Goal: Task Accomplishment & Management: Use online tool/utility

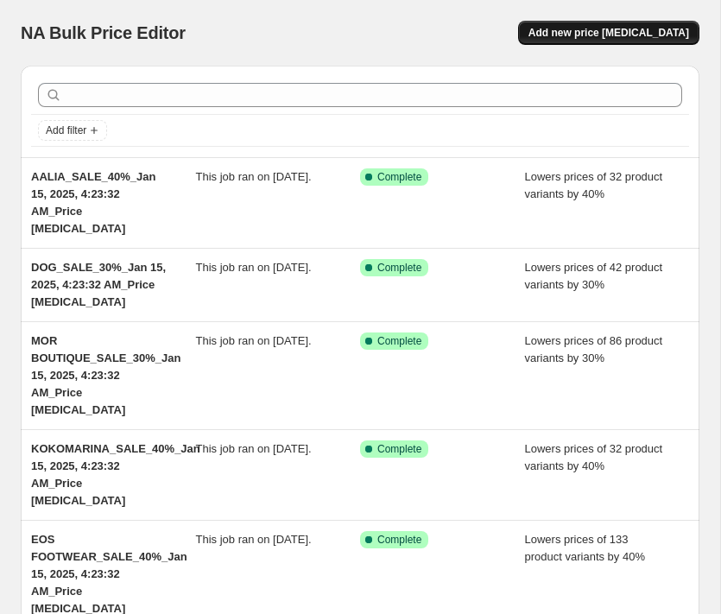
click at [573, 39] on span "Add new price [MEDICAL_DATA]" at bounding box center [608, 33] width 161 height 14
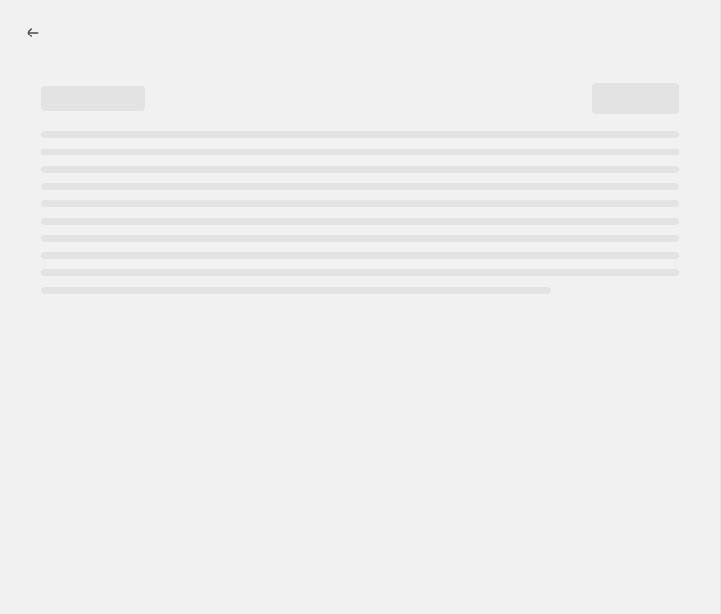
select select "percentage"
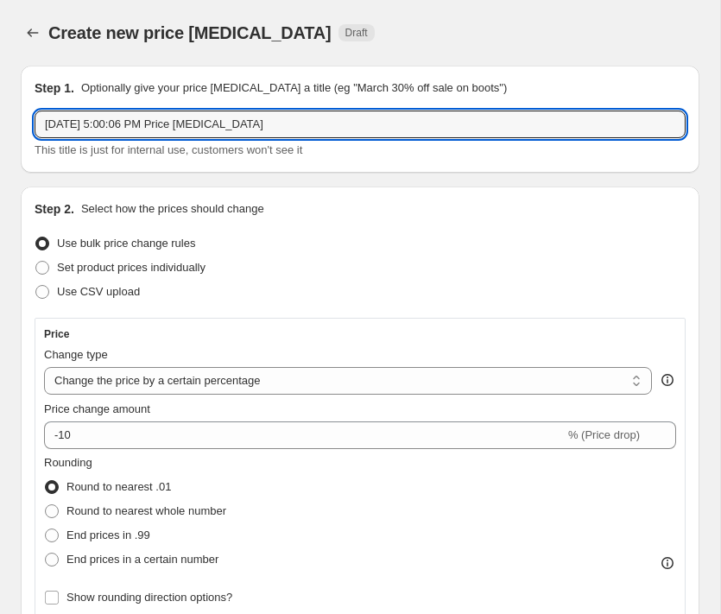
drag, startPoint x: 313, startPoint y: 122, endPoint x: 4, endPoint y: 122, distance: 309.1
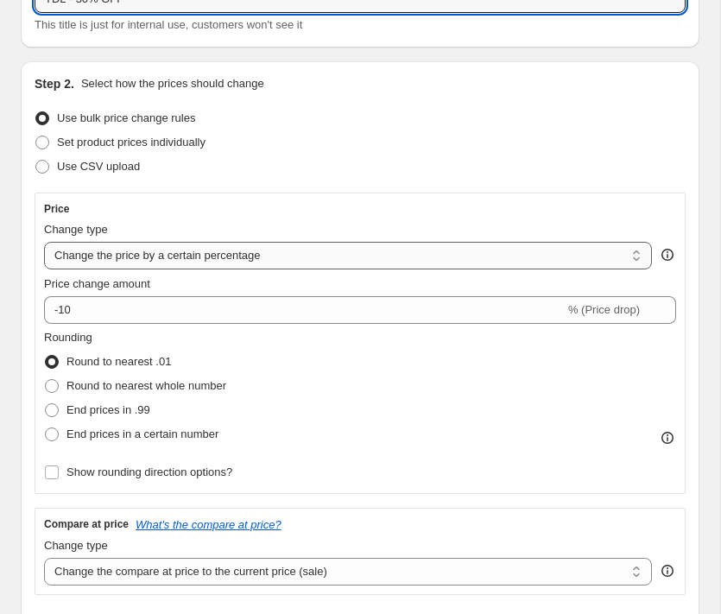
scroll to position [135, 0]
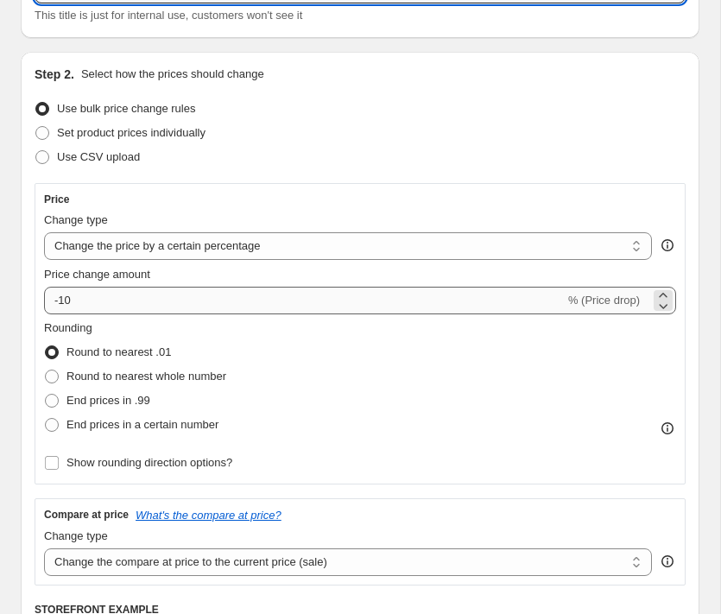
type input "TDL - 30% OFF"
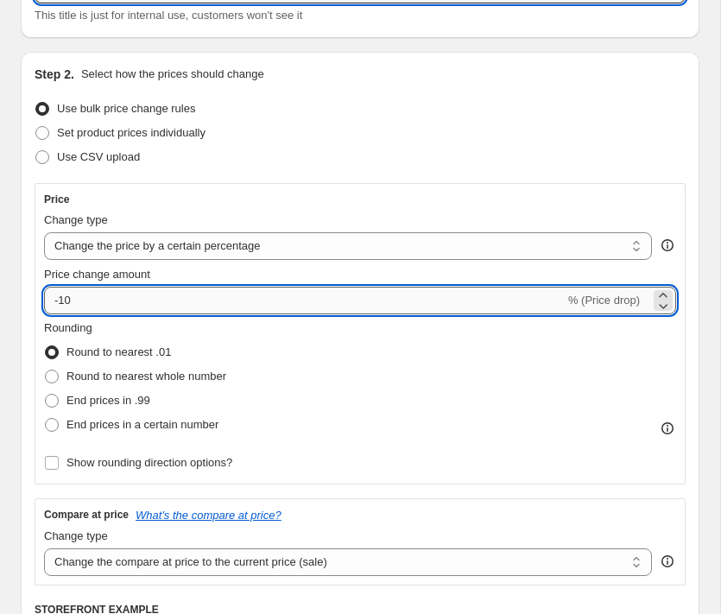
click at [109, 292] on input "-10" at bounding box center [304, 301] width 521 height 28
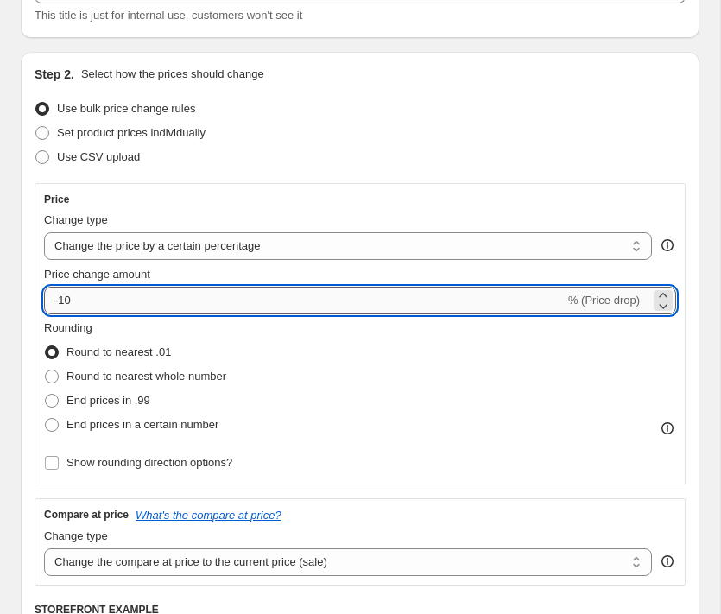
type input "-1"
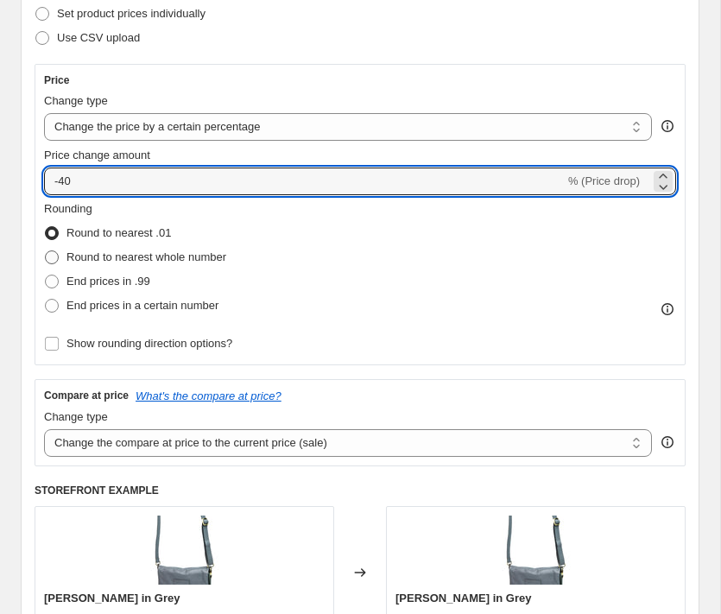
type input "-40"
click at [171, 256] on span "Round to nearest whole number" at bounding box center [146, 256] width 160 height 13
click at [46, 251] on input "Round to nearest whole number" at bounding box center [45, 250] width 1 height 1
radio input "true"
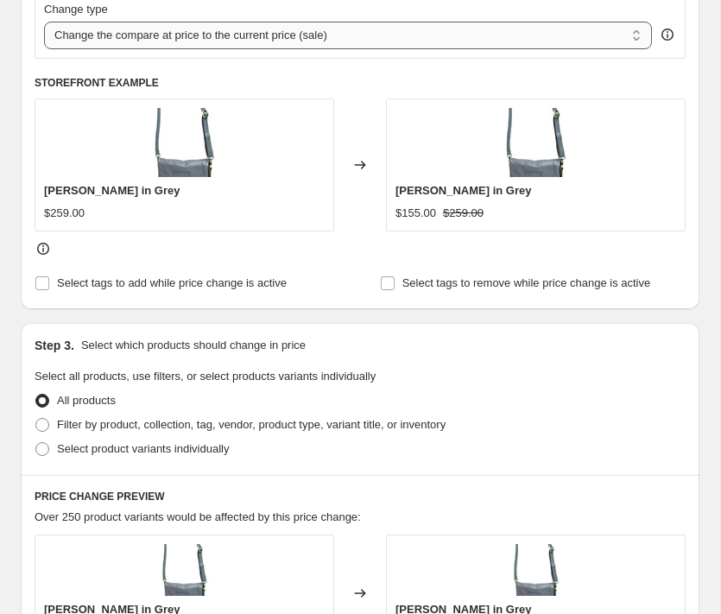
scroll to position [663, 0]
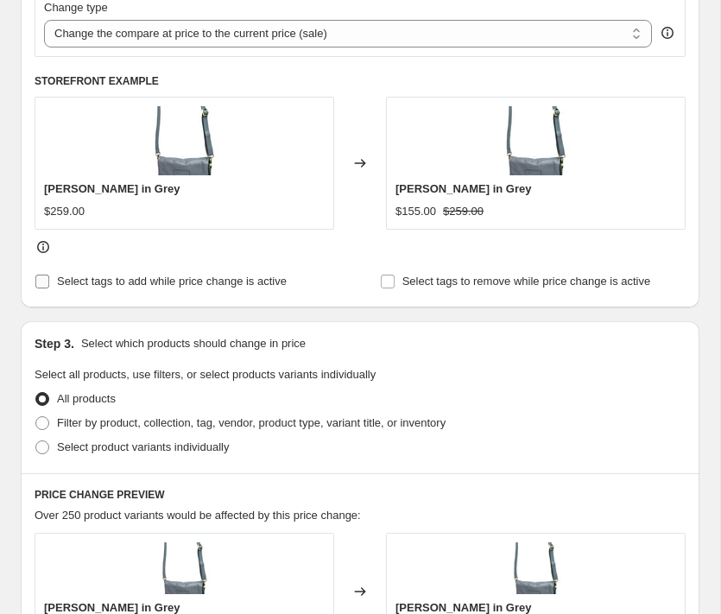
click at [143, 278] on span "Select tags to add while price change is active" at bounding box center [172, 281] width 230 height 13
click at [49, 278] on input "Select tags to add while price change is active" at bounding box center [42, 282] width 14 height 14
checkbox input "true"
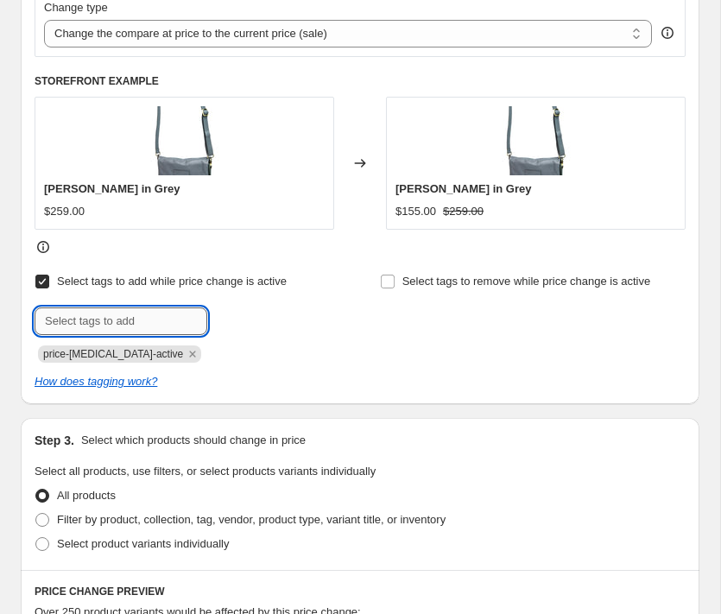
click at [132, 319] on input "text" at bounding box center [121, 321] width 173 height 28
type input "S"
type input "a"
type input "Sale"
click at [252, 322] on span "Sale" at bounding box center [256, 319] width 22 height 12
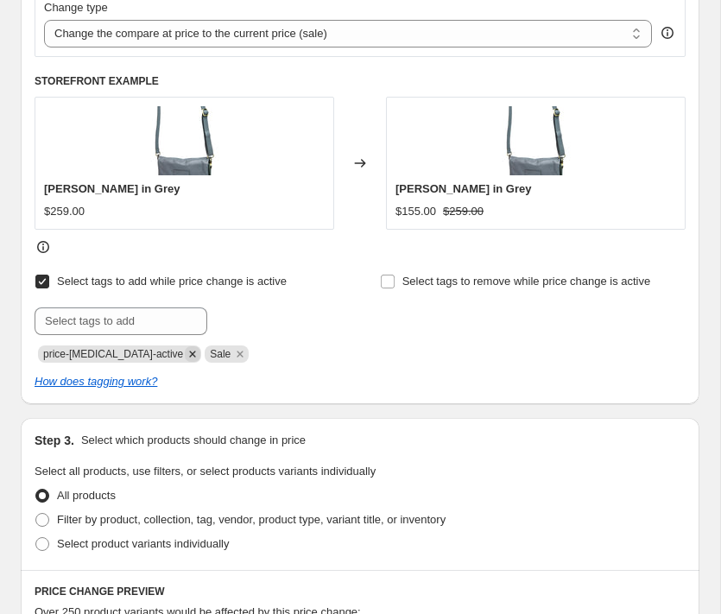
click at [190, 355] on icon "Remove price-change-job-active" at bounding box center [193, 354] width 6 height 6
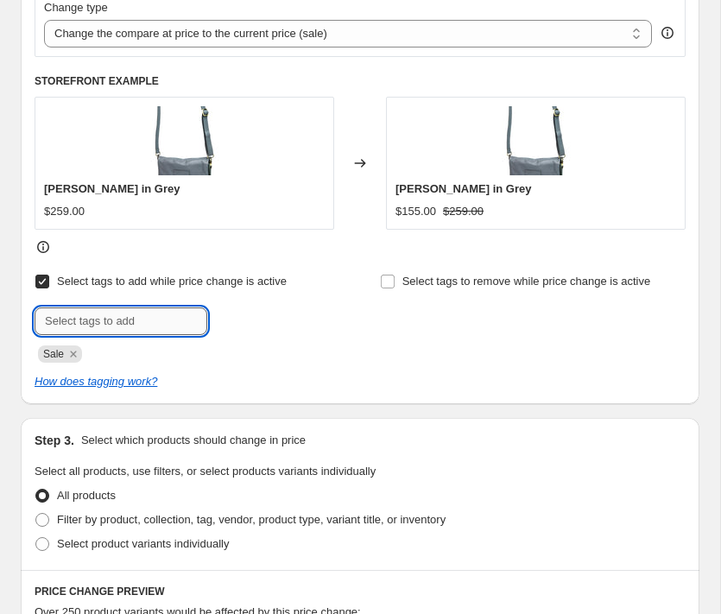
click at [104, 318] on input "text" at bounding box center [121, 321] width 173 height 28
type input "sept-25-sale"
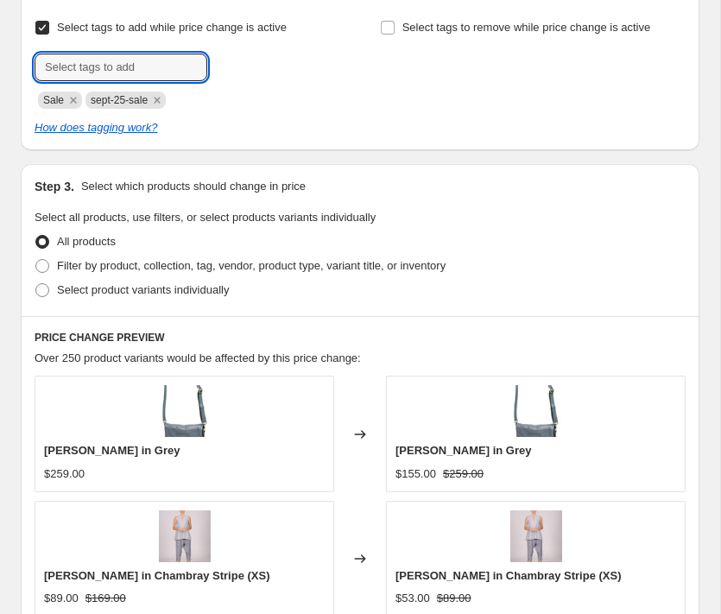
scroll to position [915, 0]
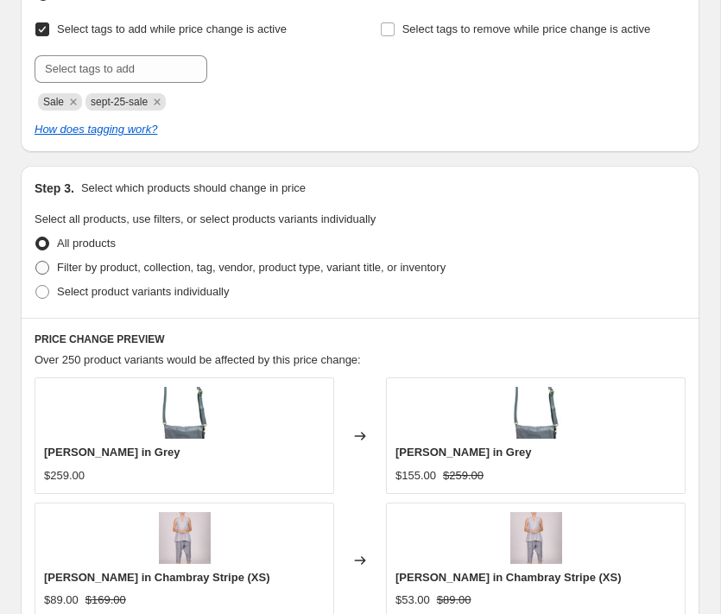
click at [70, 266] on span "Filter by product, collection, tag, vendor, product type, variant title, or inv…" at bounding box center [251, 267] width 389 height 13
click at [36, 262] on input "Filter by product, collection, tag, vendor, product type, variant title, or inv…" at bounding box center [35, 261] width 1 height 1
radio input "true"
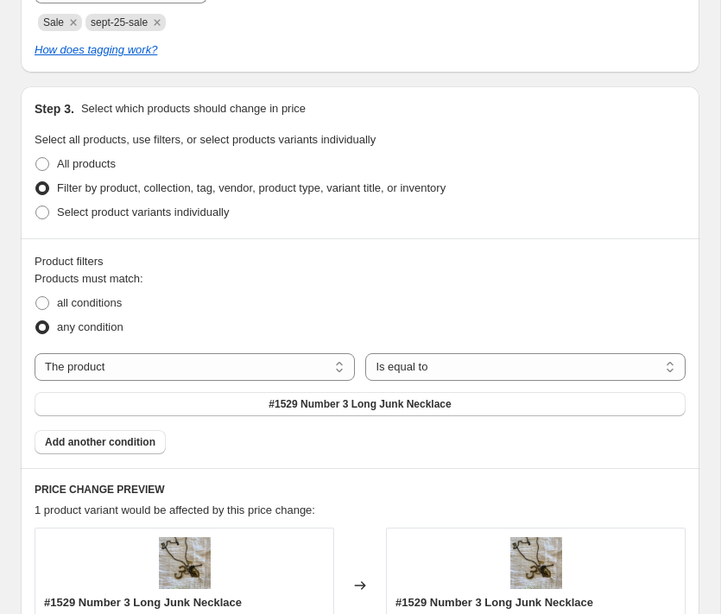
scroll to position [1001, 0]
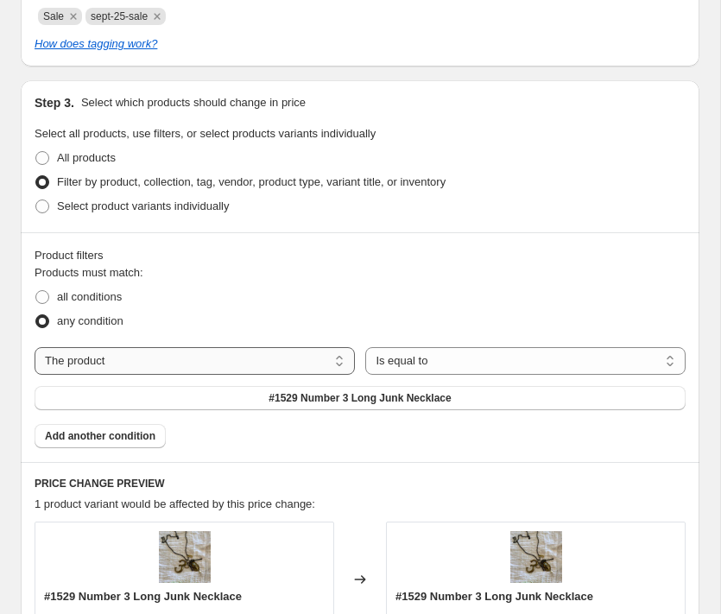
click at [119, 365] on select "The product The product's collection The product's tag The product's vendor The…" at bounding box center [195, 361] width 320 height 28
select select "vendor"
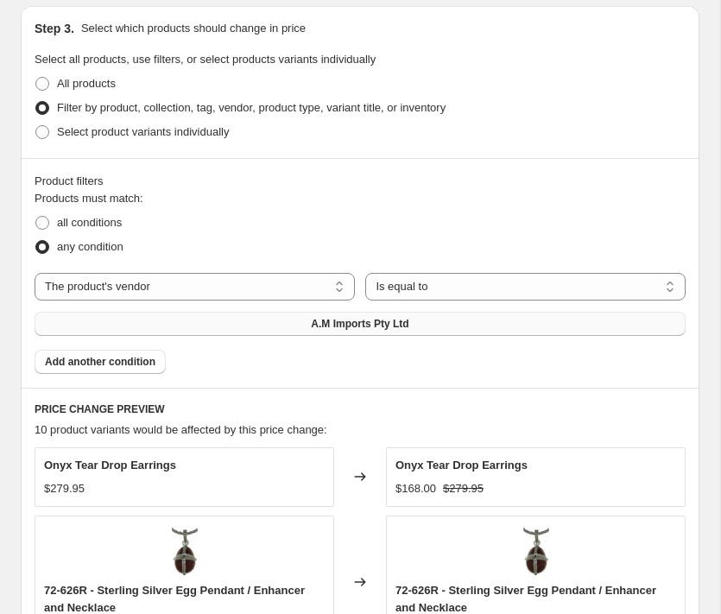
click at [438, 318] on button "A.M Imports Pty Ltd" at bounding box center [360, 324] width 651 height 24
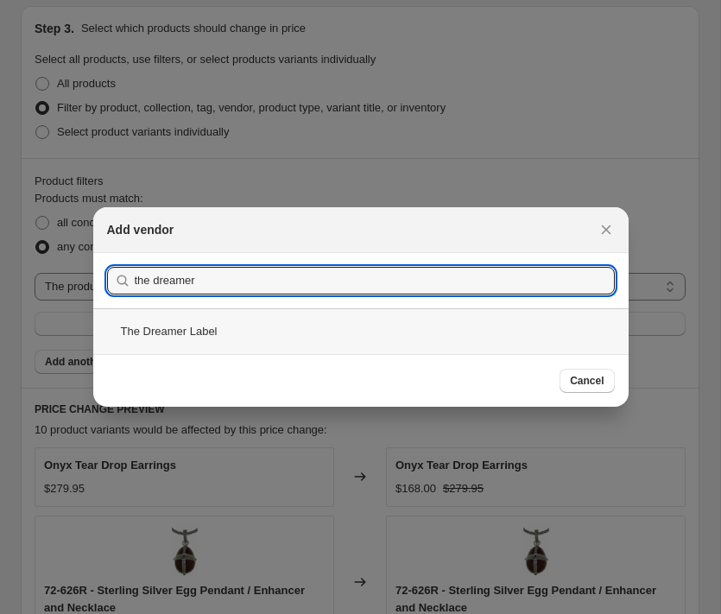
type input "the dreamer"
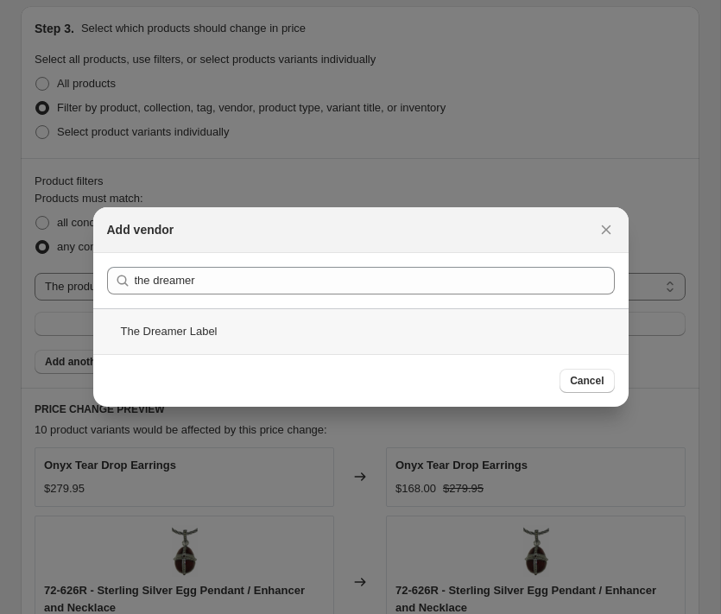
click at [199, 343] on div "The Dreamer Label" at bounding box center [360, 331] width 535 height 46
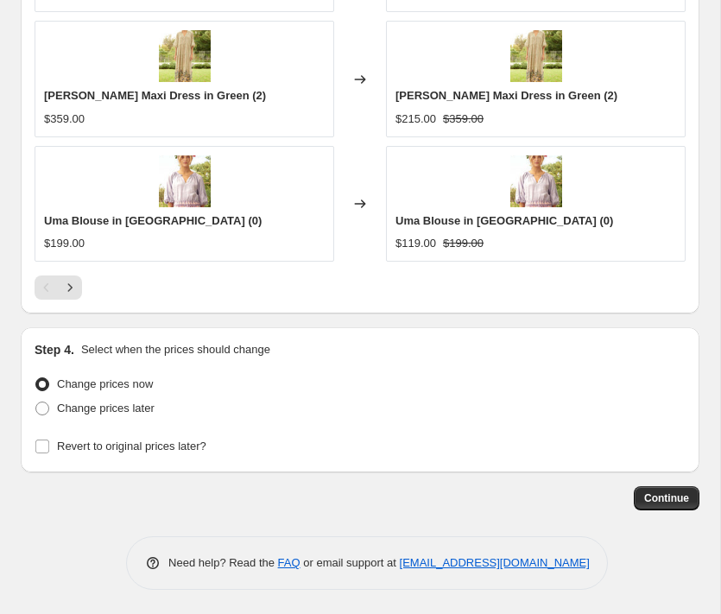
scroll to position [1877, 0]
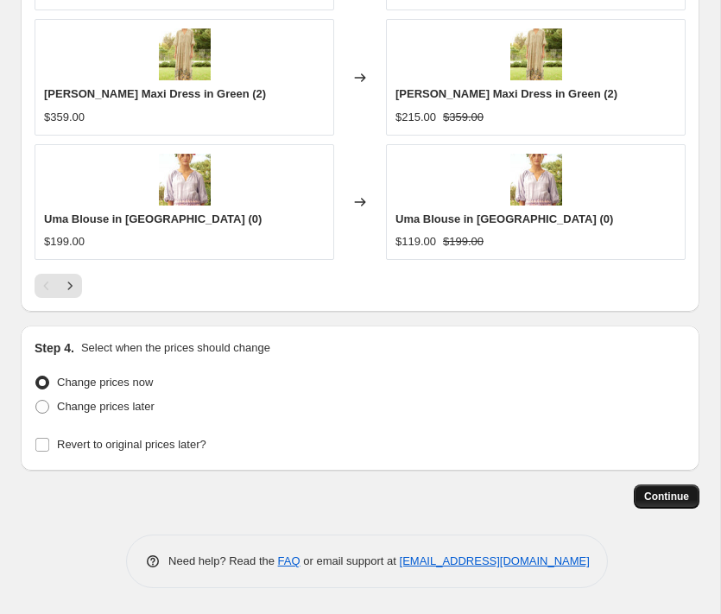
click at [680, 488] on button "Continue" at bounding box center [667, 496] width 66 height 24
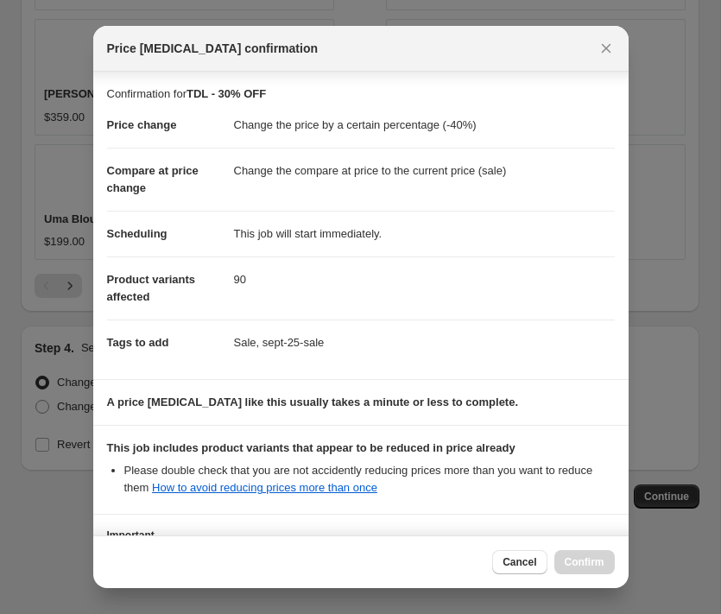
scroll to position [159, 0]
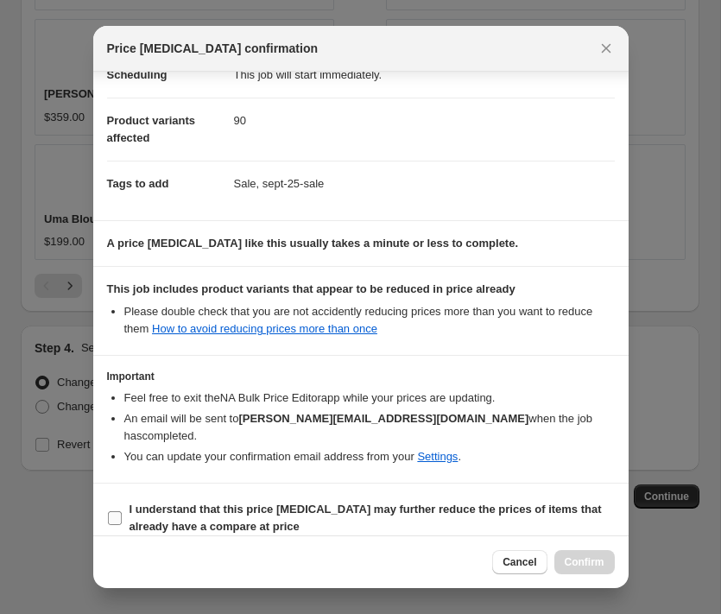
click at [120, 511] on input "I understand that this price [MEDICAL_DATA] may further reduce the prices of it…" at bounding box center [115, 518] width 14 height 14
checkbox input "true"
click at [591, 560] on span "Confirm" at bounding box center [585, 562] width 40 height 14
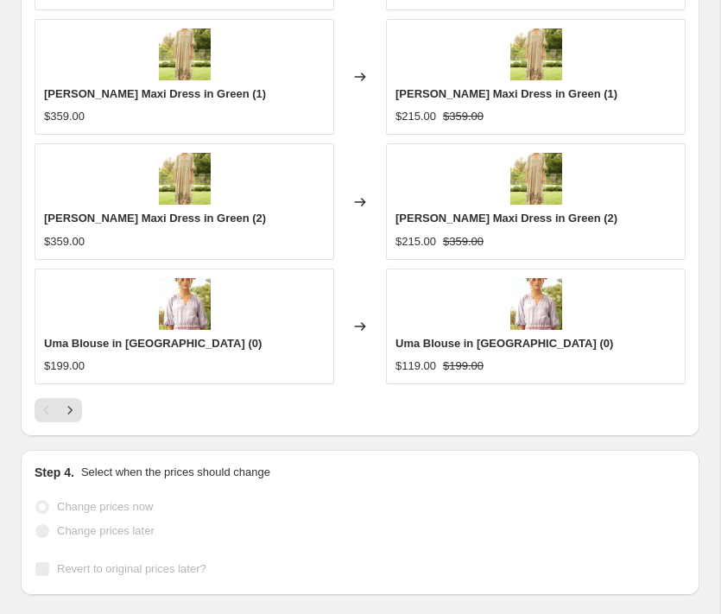
select select "percentage"
select select "vendor"
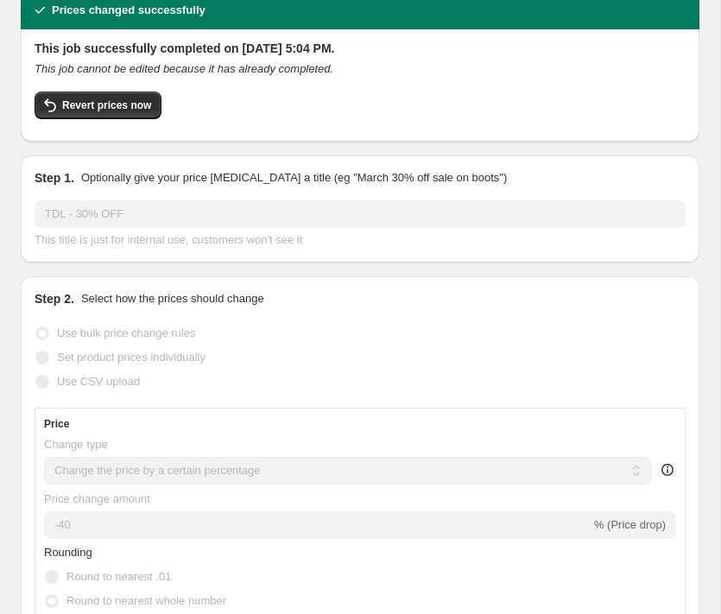
scroll to position [0, 0]
